Goal: Information Seeking & Learning: Learn about a topic

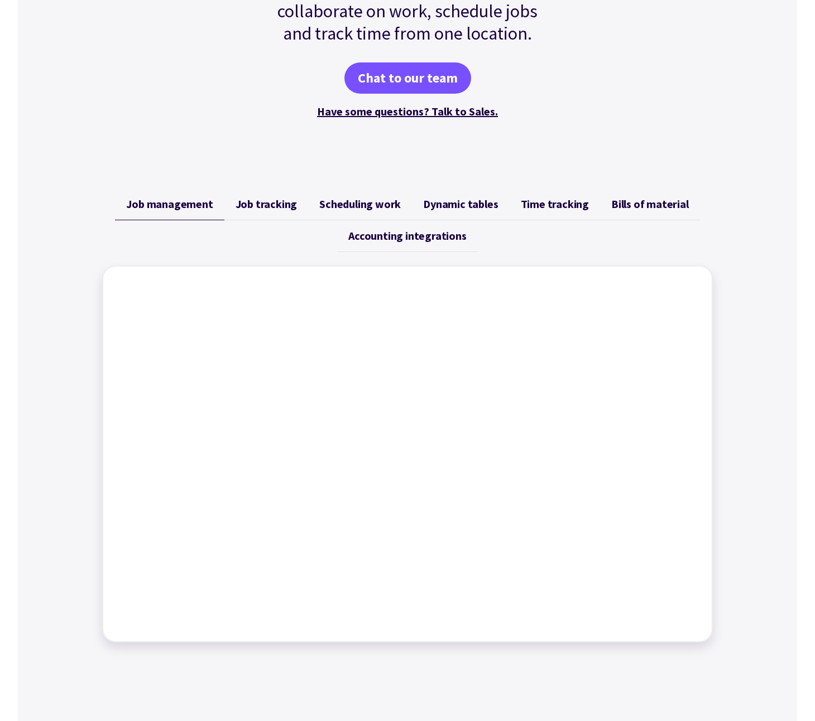
scroll to position [279, 0]
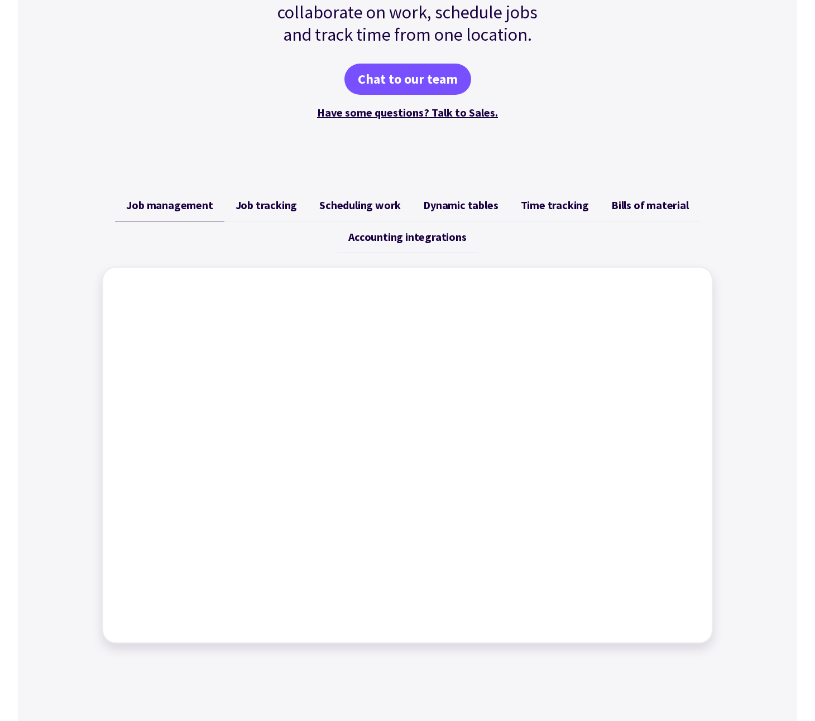
click at [259, 206] on span "Job tracking" at bounding box center [266, 205] width 62 height 13
click at [362, 202] on span "Scheduling work" at bounding box center [359, 205] width 81 height 13
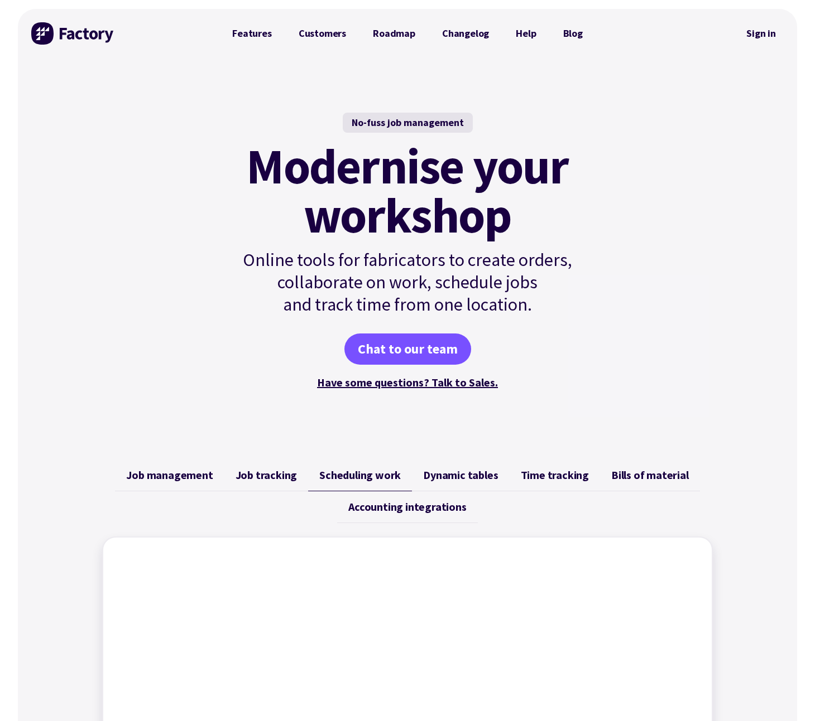
scroll to position [0, 0]
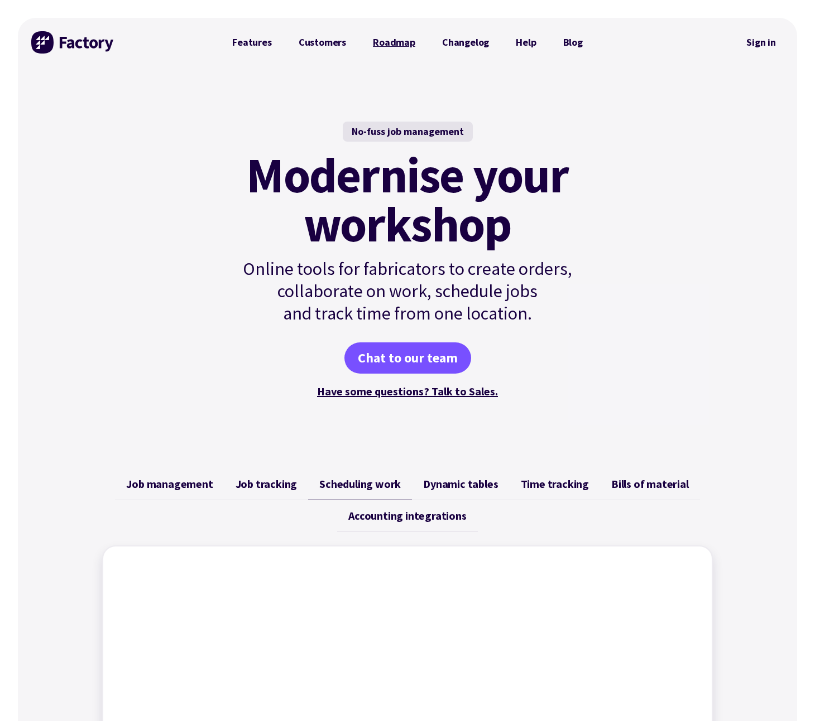
click at [386, 39] on link "Roadmap" at bounding box center [393, 42] width 69 height 22
click at [255, 47] on link "Features" at bounding box center [252, 42] width 66 height 22
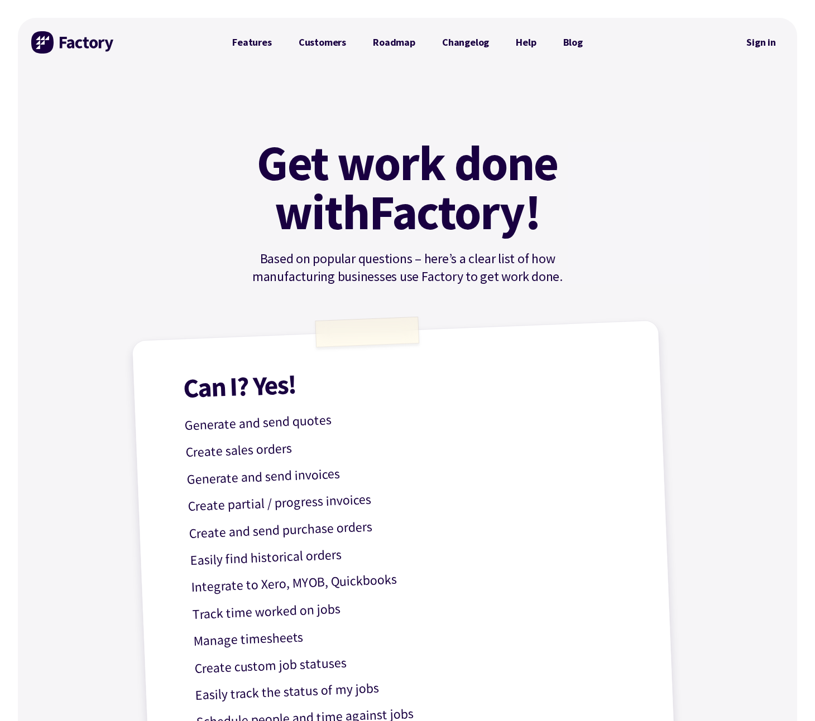
click at [75, 39] on img at bounding box center [73, 42] width 84 height 22
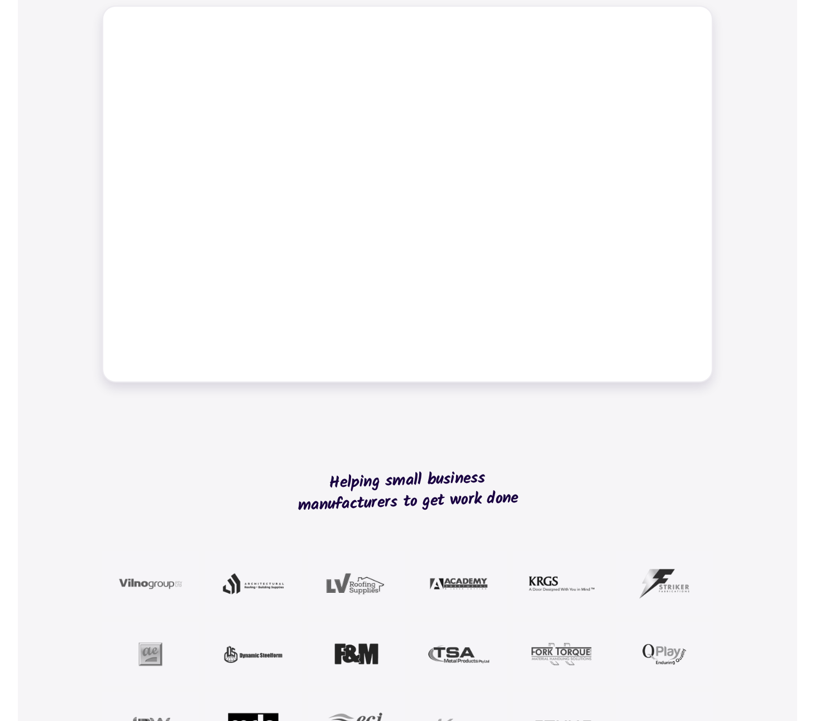
scroll to position [435, 0]
